Goal: Obtain resource: Download file/media

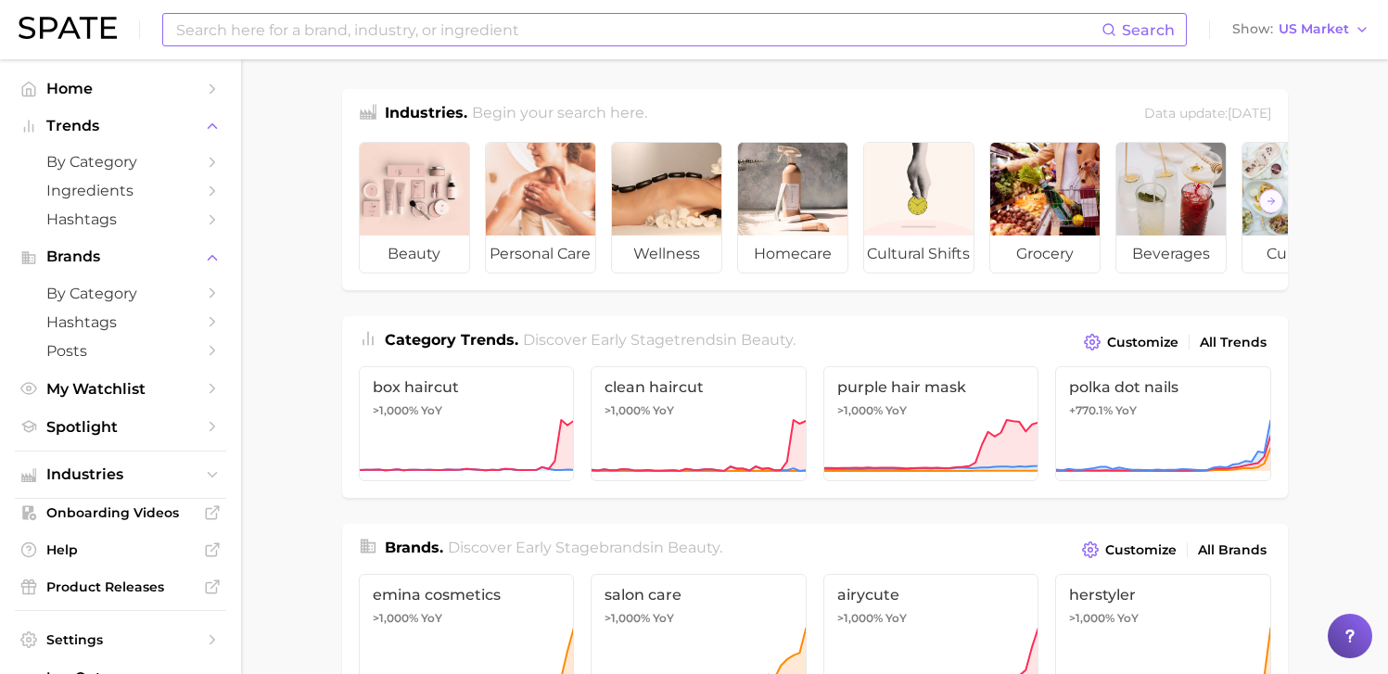
click at [541, 34] on input at bounding box center [637, 30] width 927 height 32
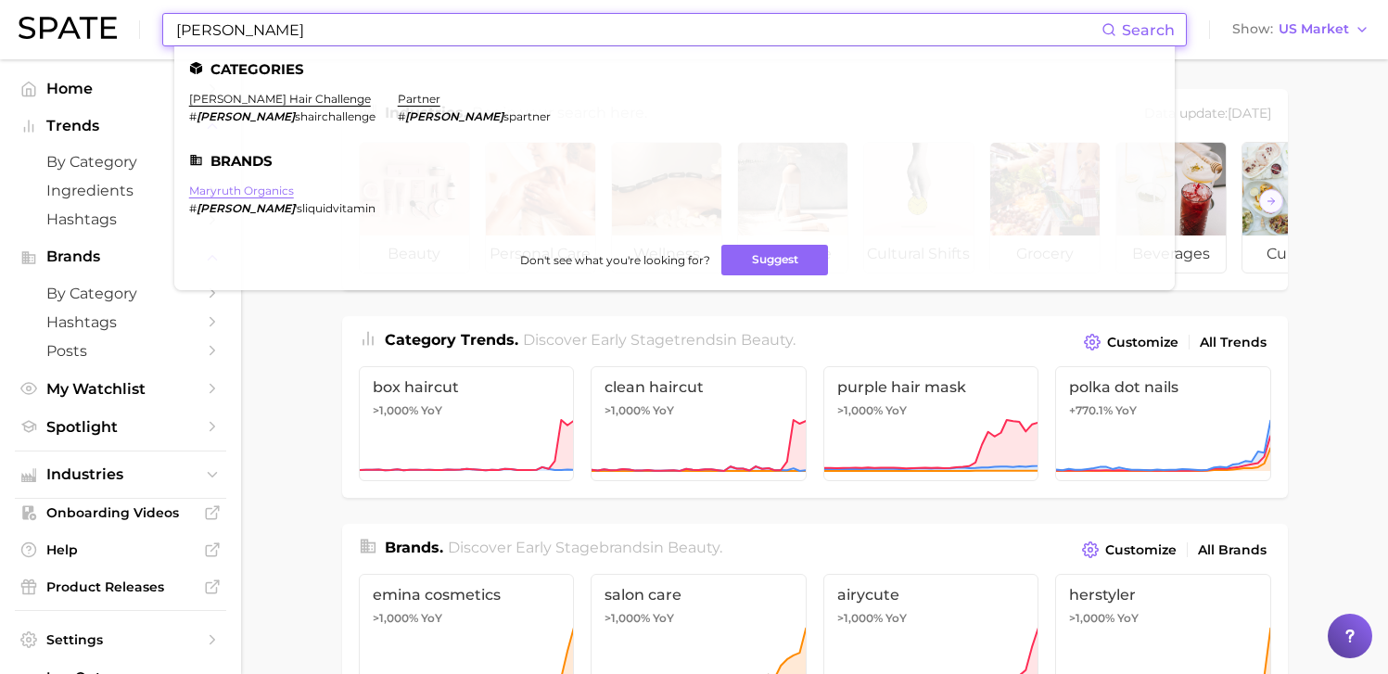
type input "mary ruth"
click at [260, 194] on link "maryruth organics" at bounding box center [241, 191] width 105 height 14
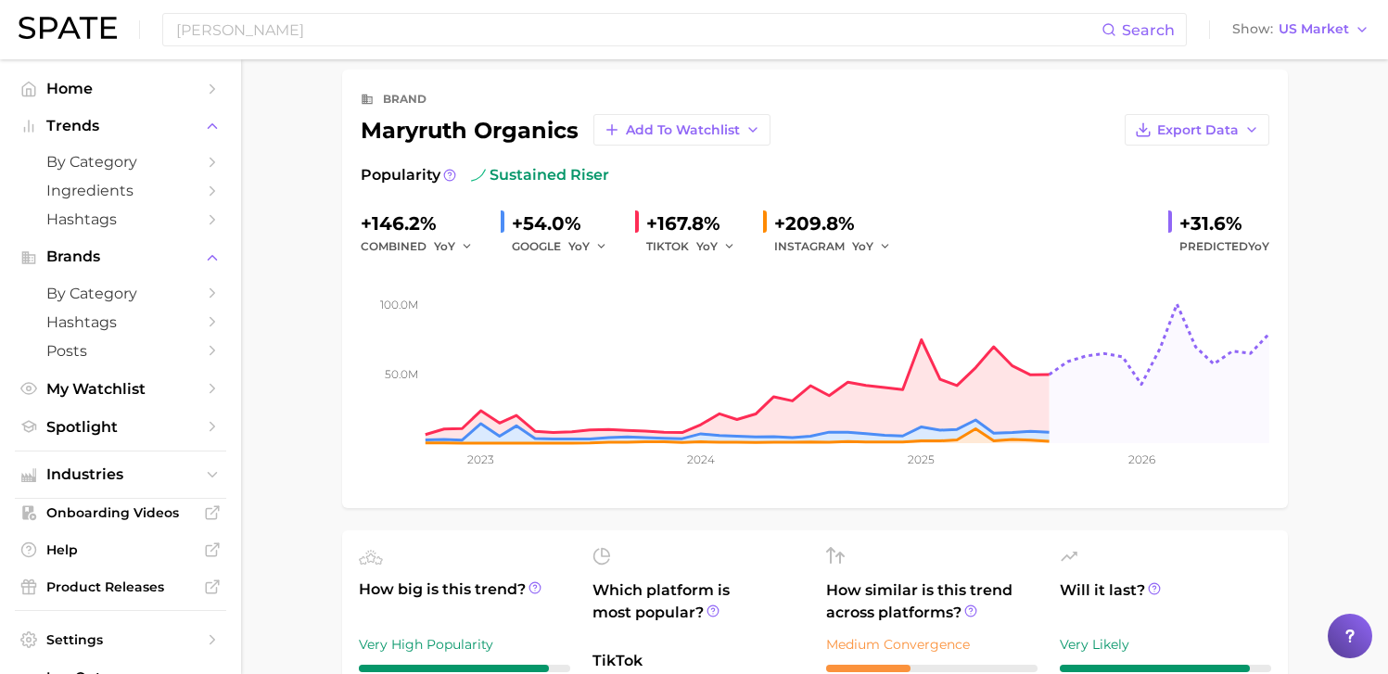
scroll to position [70, 0]
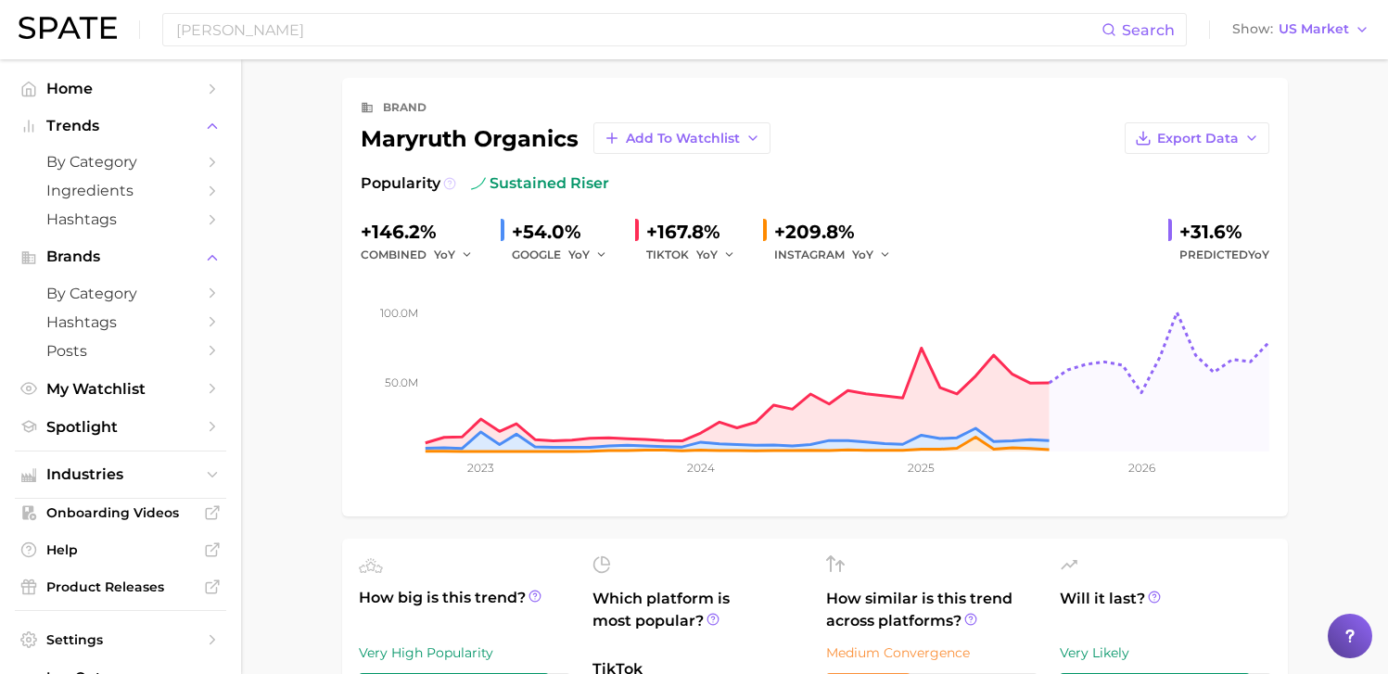
click at [449, 183] on icon at bounding box center [449, 183] width 3 height 4
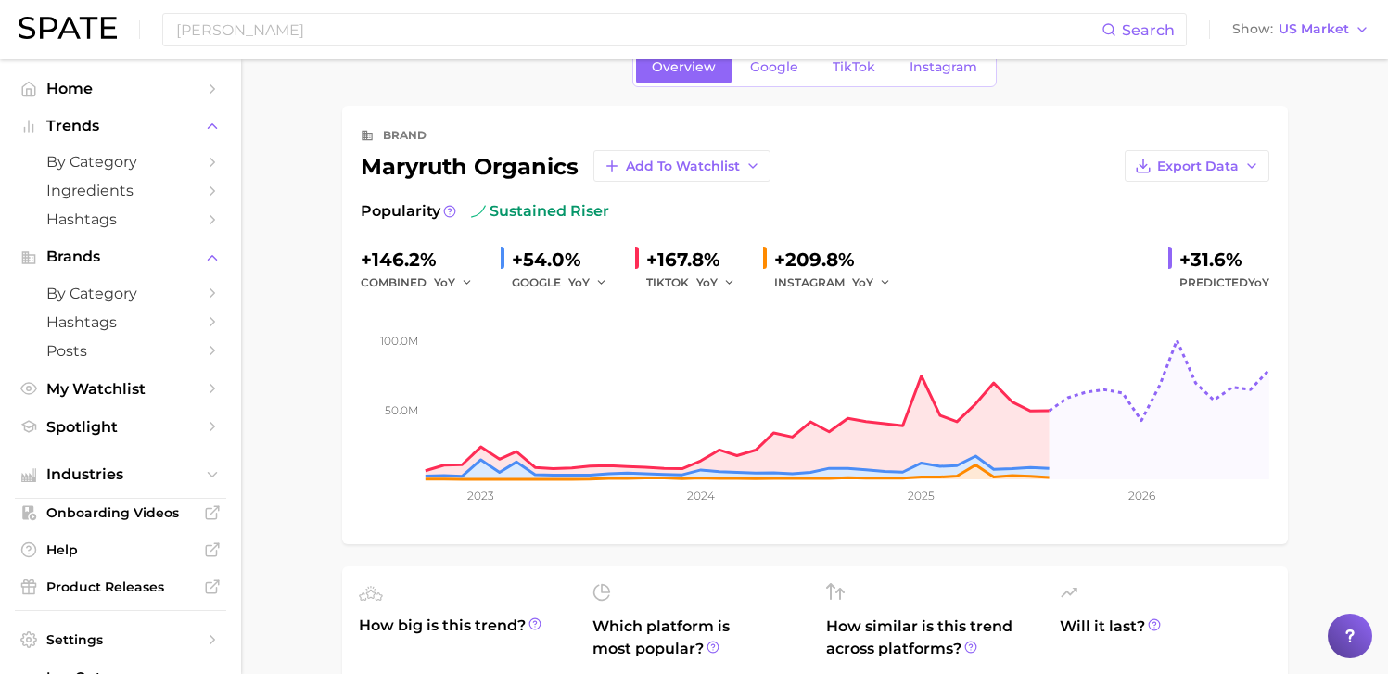
scroll to position [0, 0]
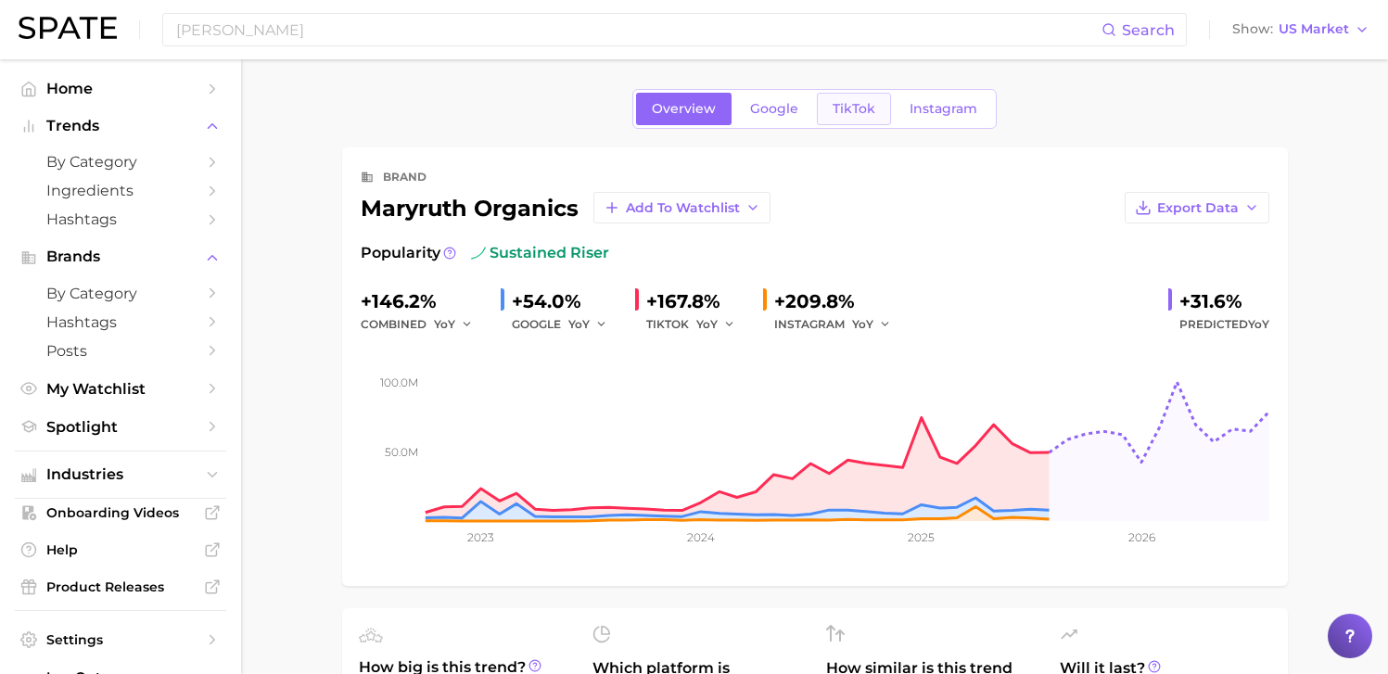
click at [844, 102] on span "TikTok" at bounding box center [854, 109] width 43 height 16
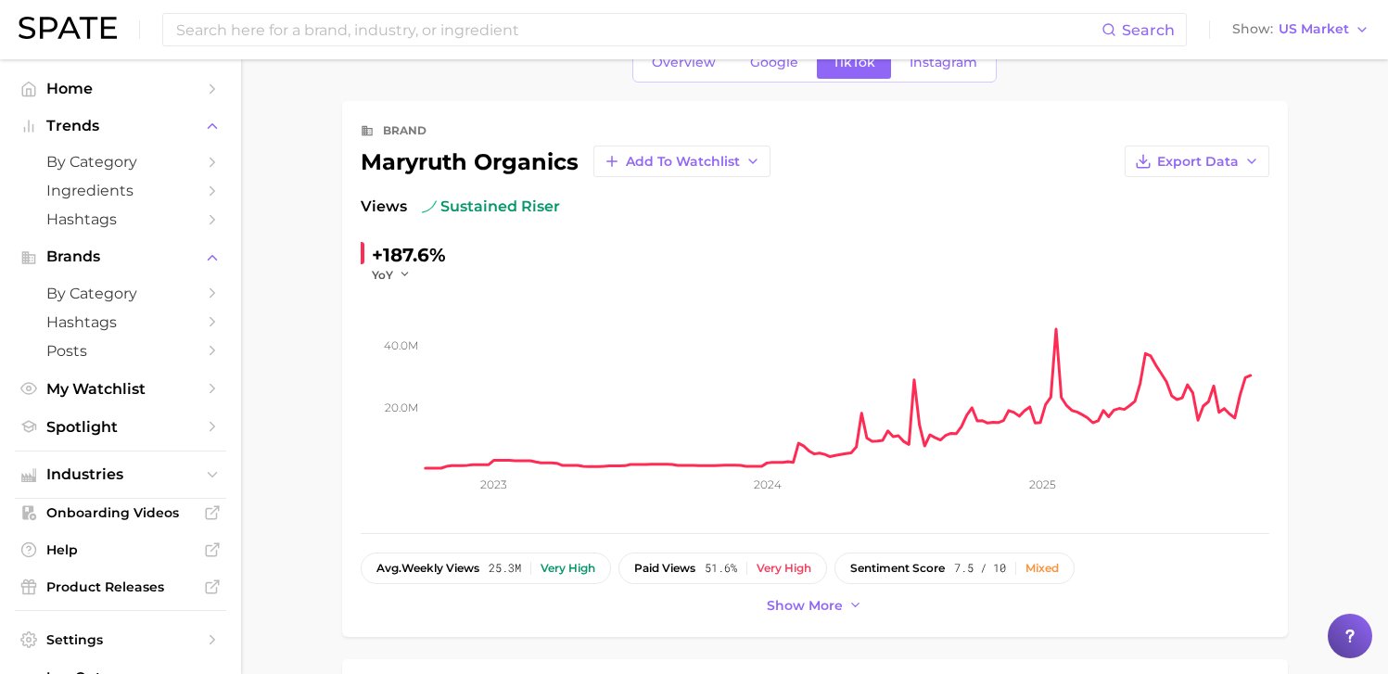
scroll to position [47, 0]
click at [1199, 161] on span "Export Data" at bounding box center [1198, 161] width 82 height 16
click at [1165, 195] on span "Time Series CSV" at bounding box center [1151, 195] width 109 height 16
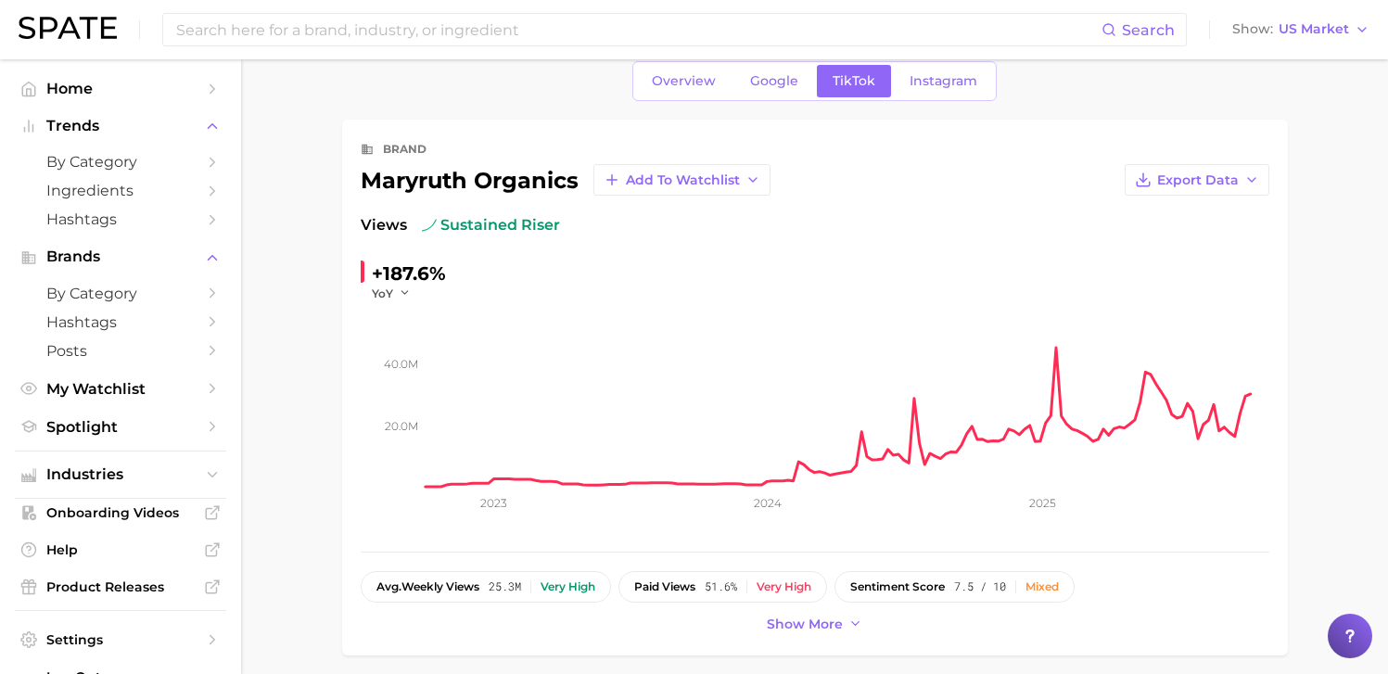
scroll to position [0, 0]
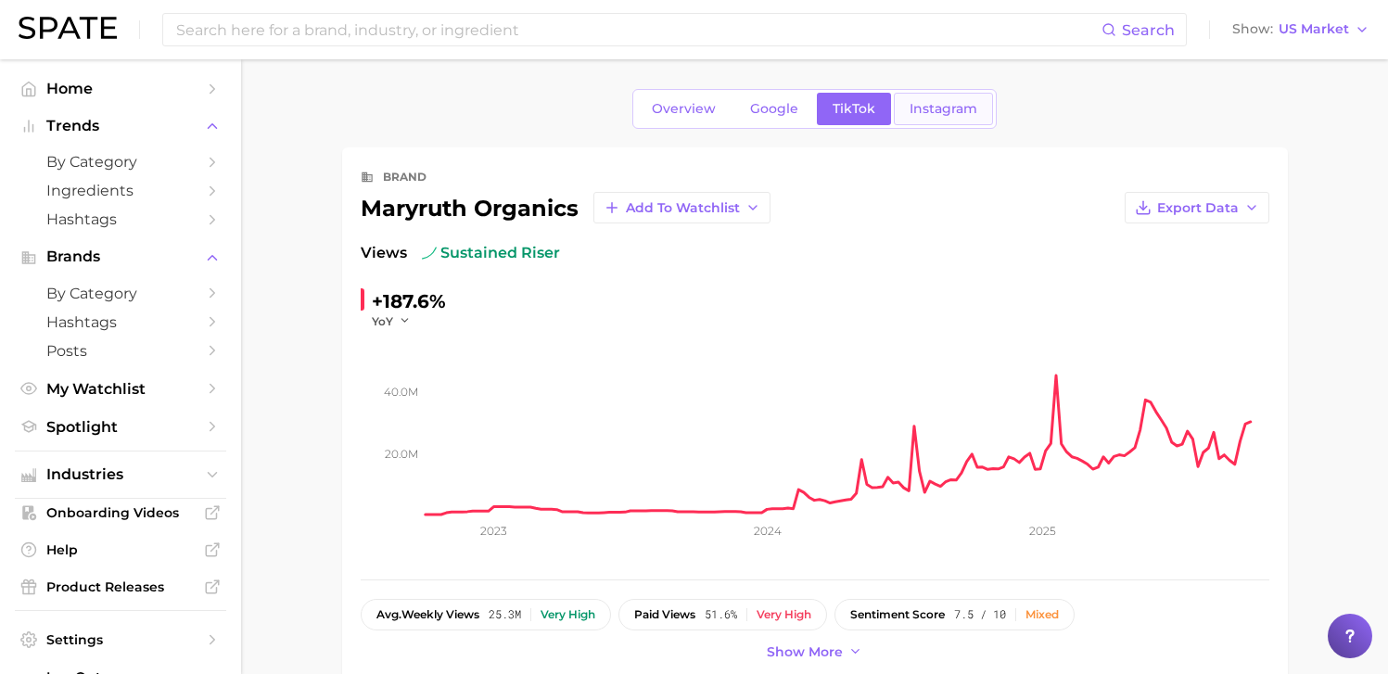
click at [937, 117] on link "Instagram" at bounding box center [943, 109] width 99 height 32
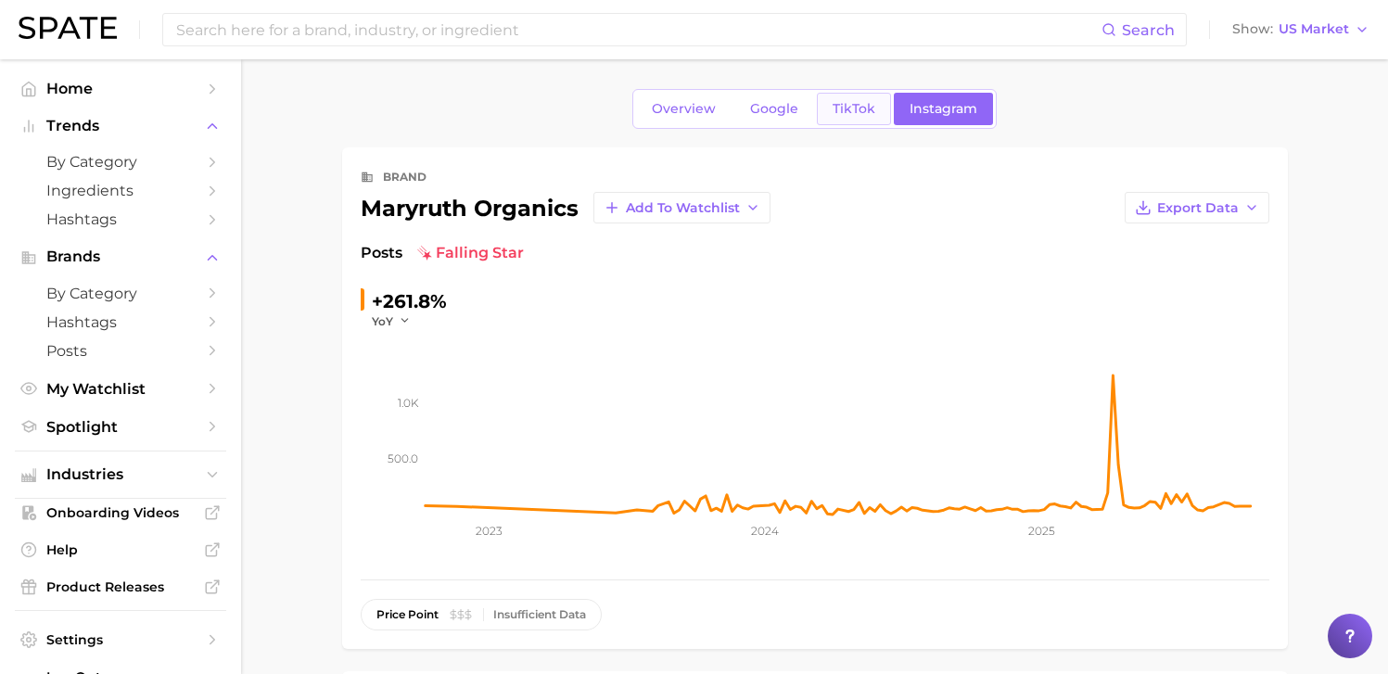
click at [829, 106] on link "TikTok" at bounding box center [854, 109] width 74 height 32
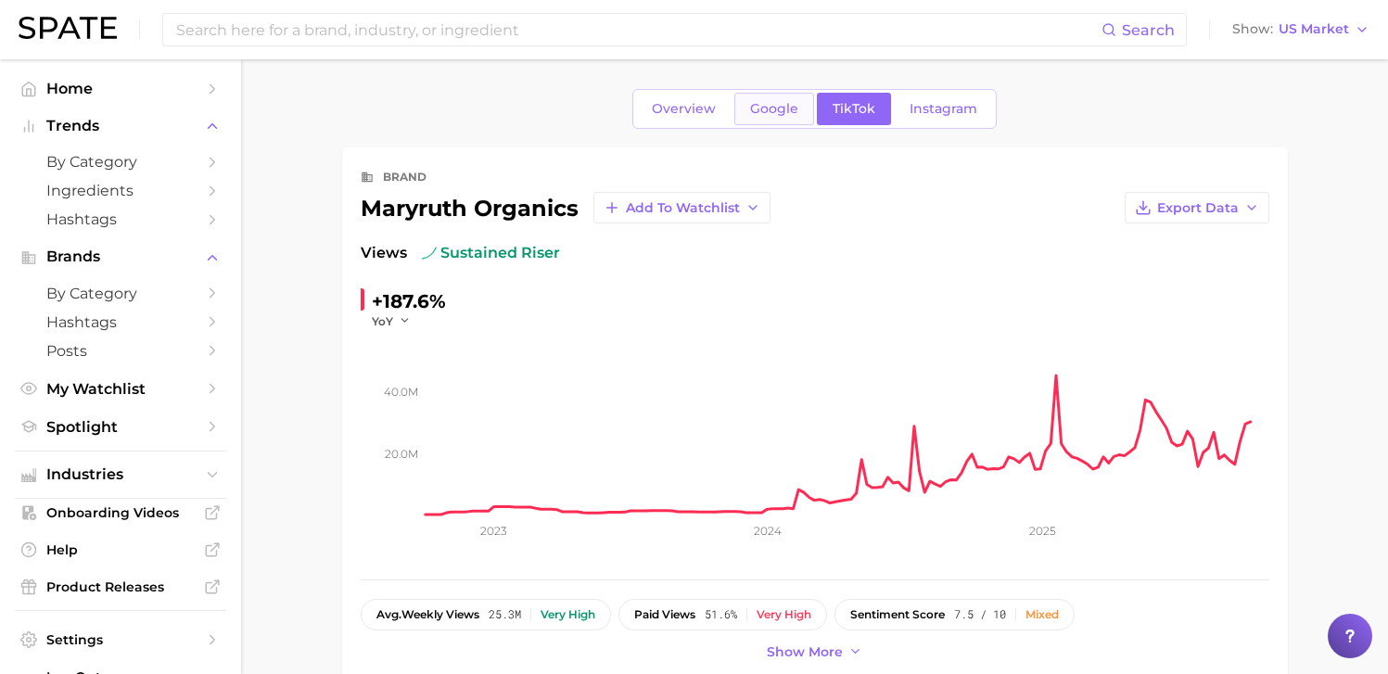
click at [789, 112] on span "Google" at bounding box center [774, 109] width 48 height 16
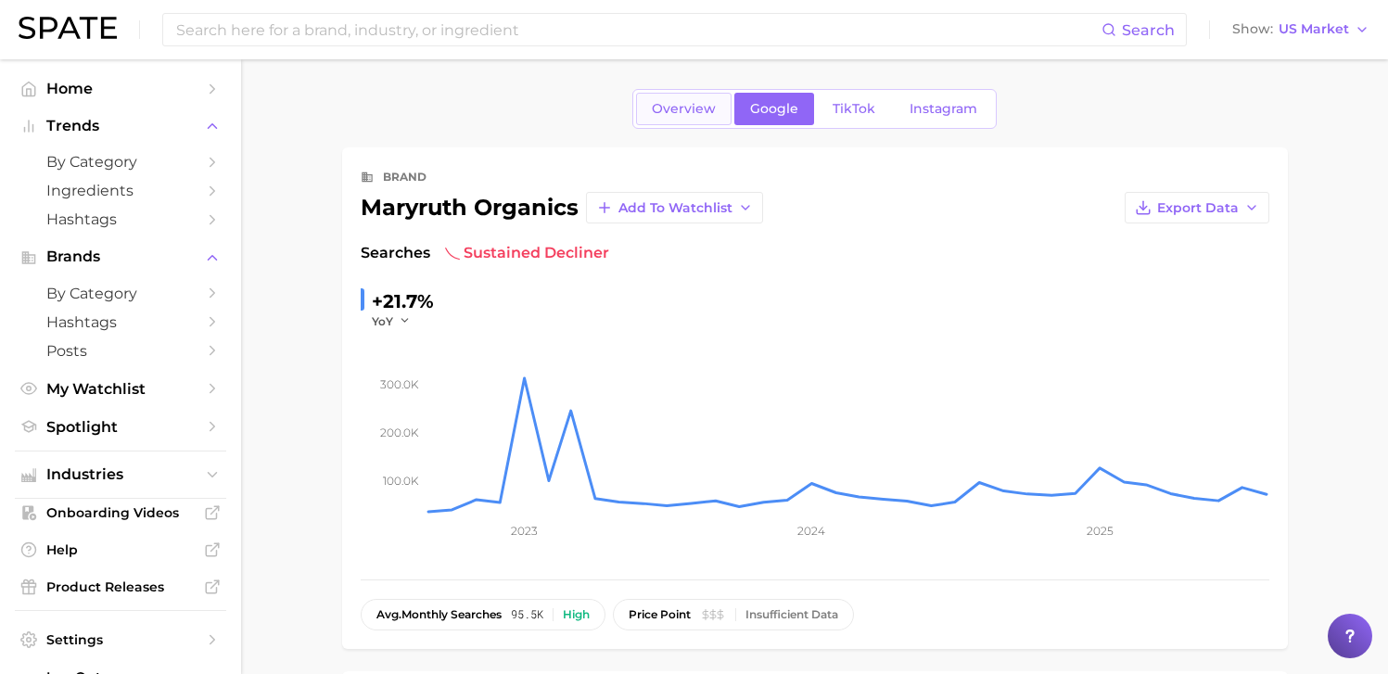
click at [697, 112] on span "Overview" at bounding box center [684, 109] width 64 height 16
